Goal: Information Seeking & Learning: Learn about a topic

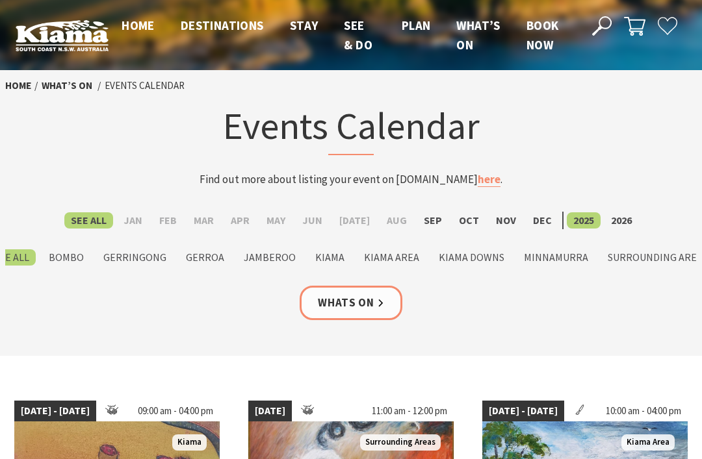
click at [429, 216] on label "Sep" at bounding box center [432, 220] width 31 height 16
click at [0, 0] on input "Sep" at bounding box center [0, 0] width 0 height 0
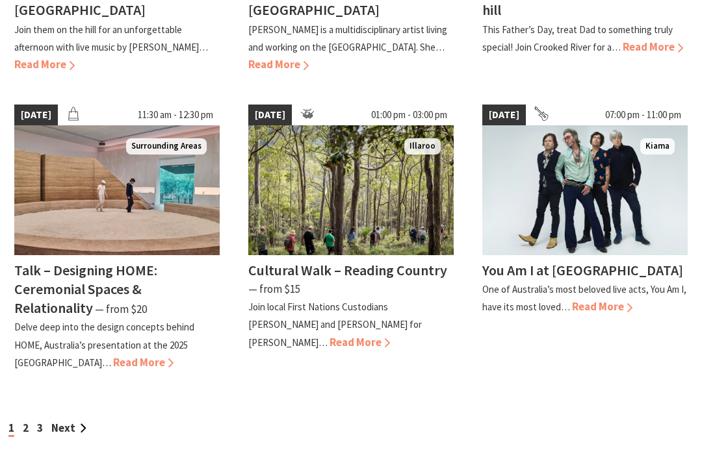
scroll to position [1173, 0]
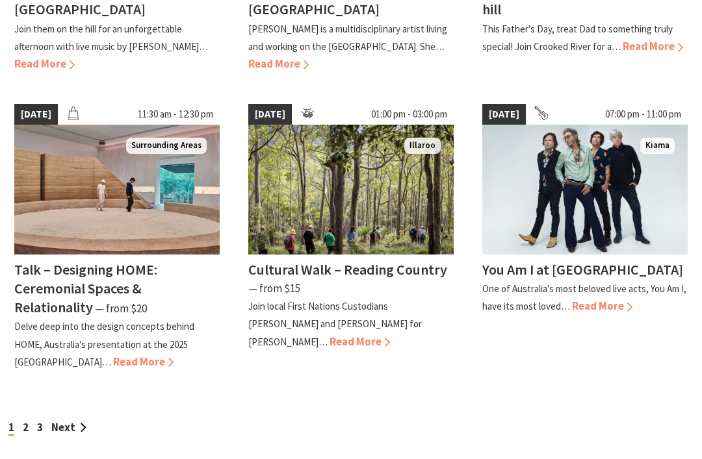
click at [71, 420] on link "Next" at bounding box center [68, 427] width 35 height 14
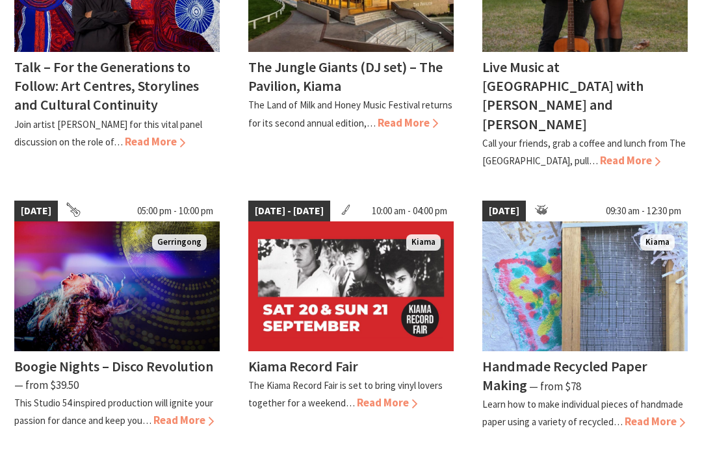
scroll to position [1074, 0]
